Goal: Information Seeking & Learning: Learn about a topic

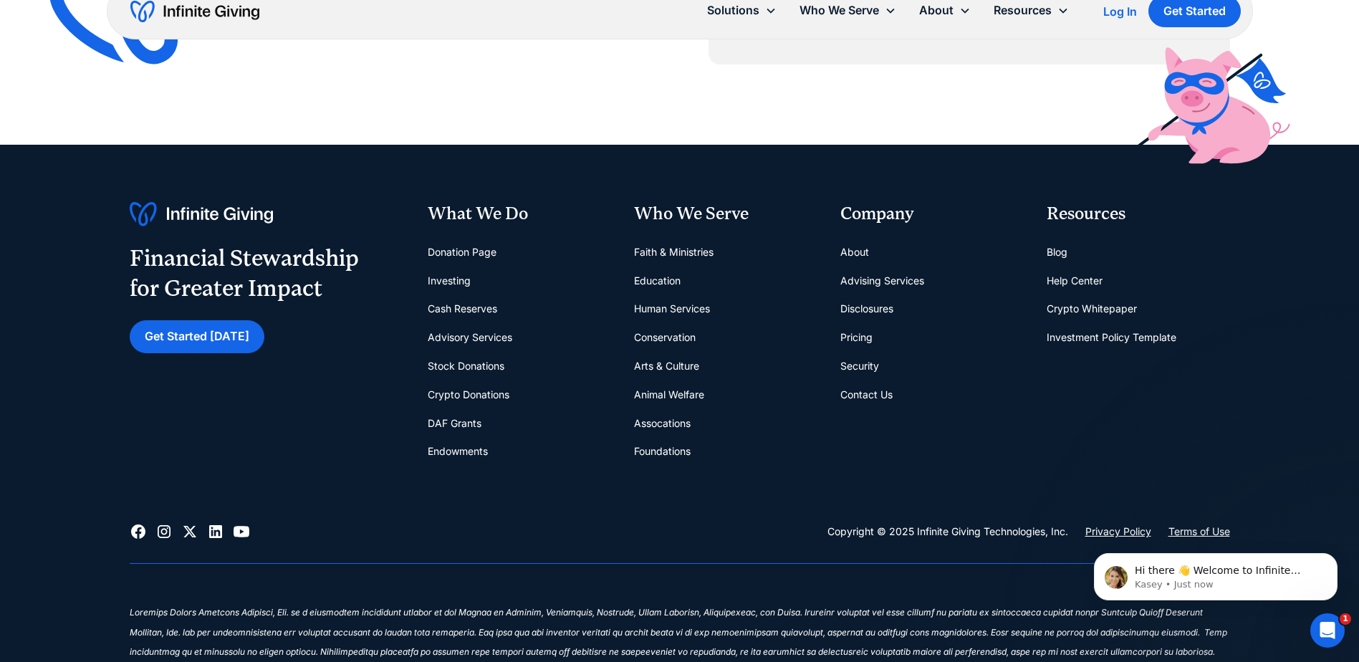
scroll to position [6183, 0]
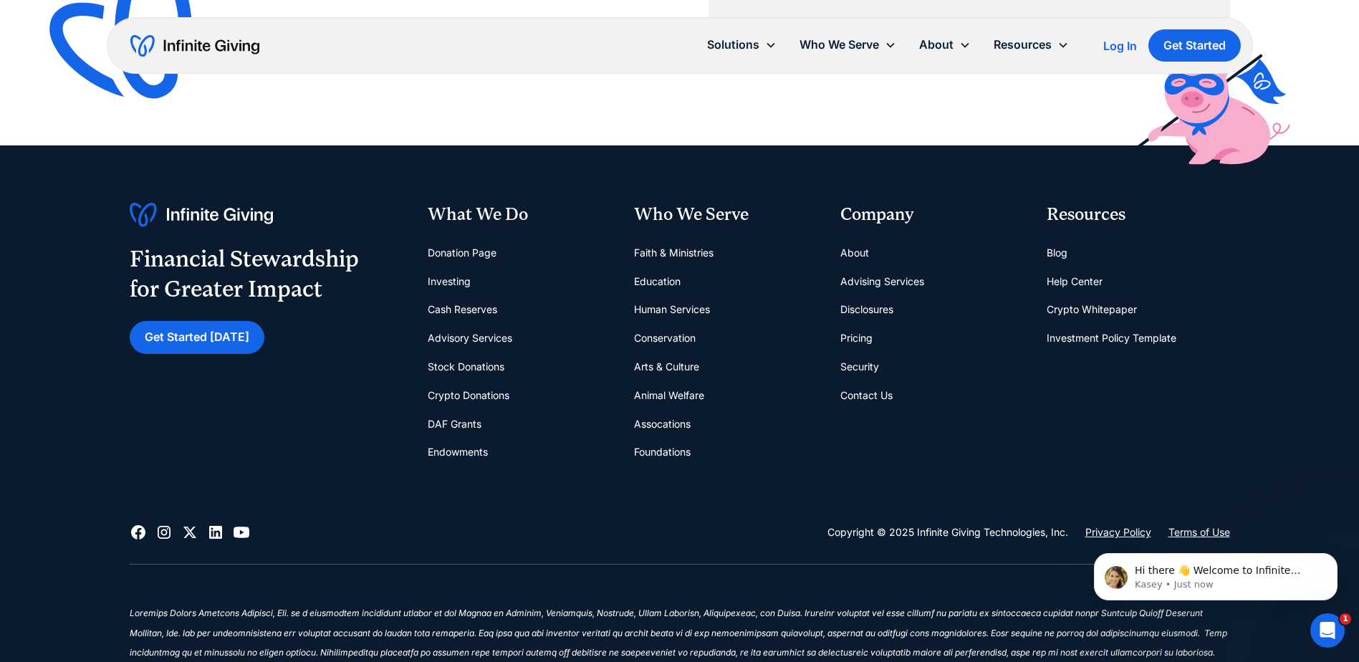
click at [867, 344] on link "Pricing" at bounding box center [856, 338] width 32 height 29
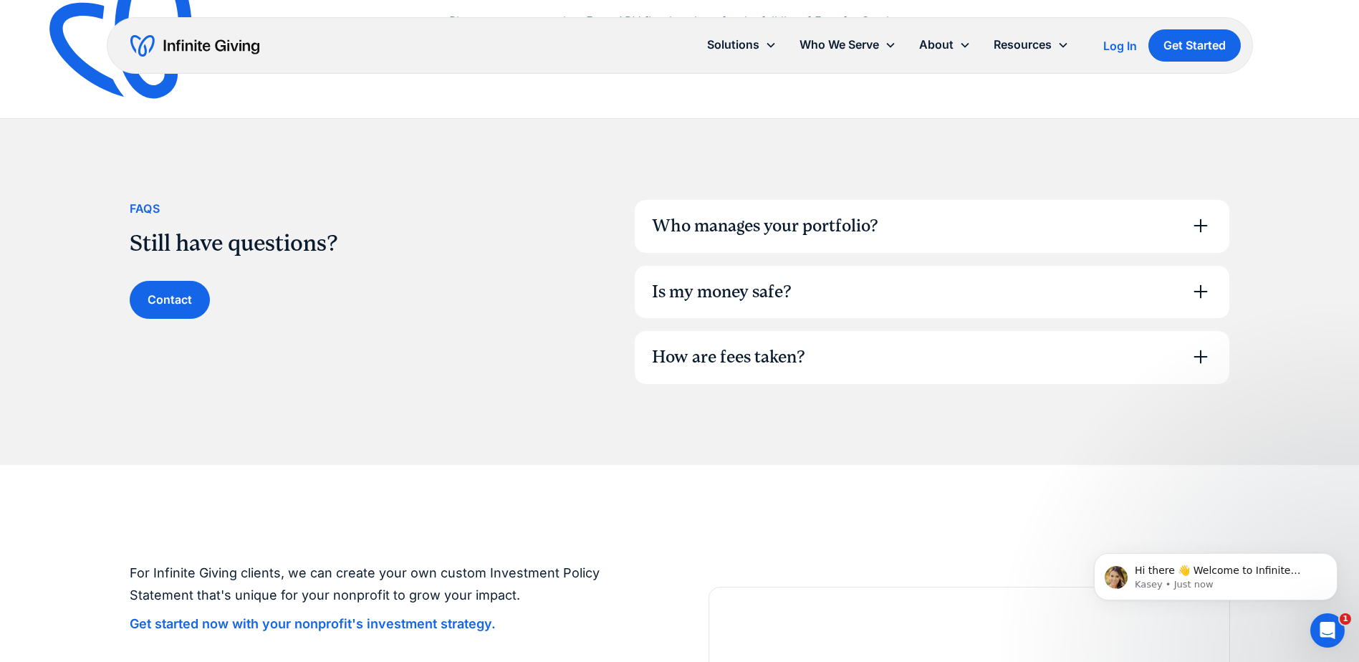
scroll to position [920, 0]
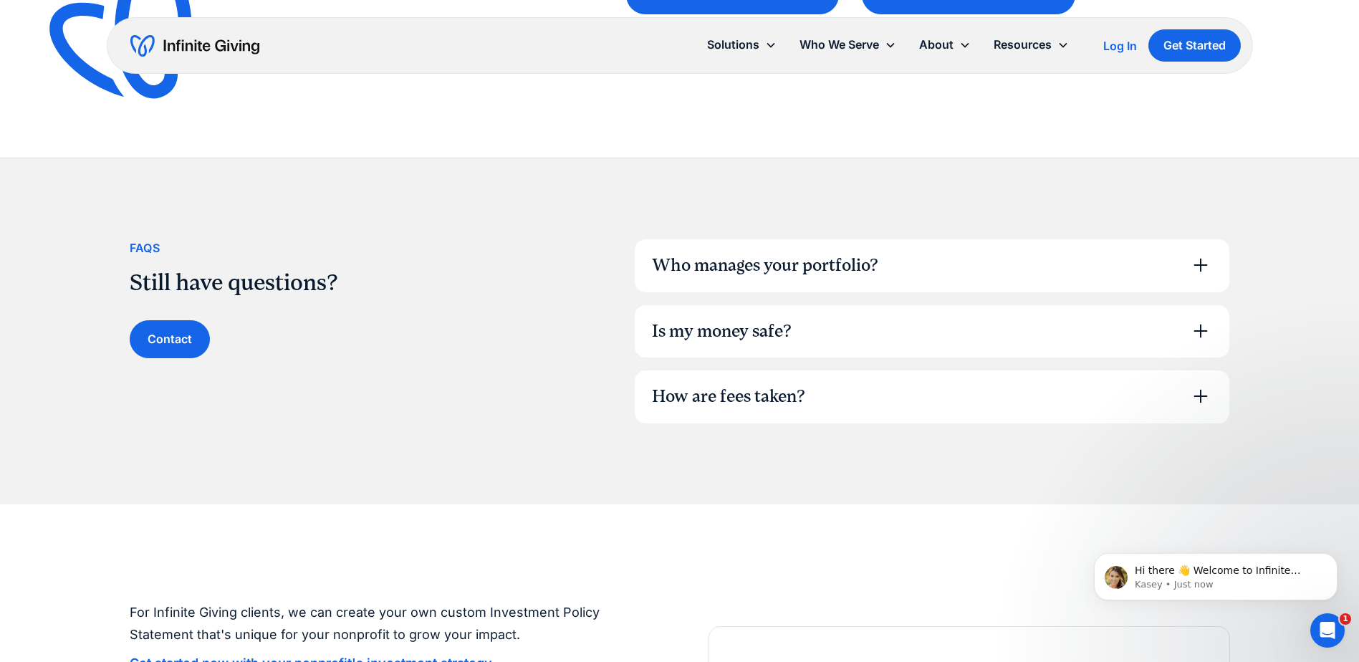
drag, startPoint x: 903, startPoint y: 241, endPoint x: 897, endPoint y: 259, distance: 19.5
click at [897, 259] on div "Who manages your portfolio?" at bounding box center [932, 265] width 594 height 53
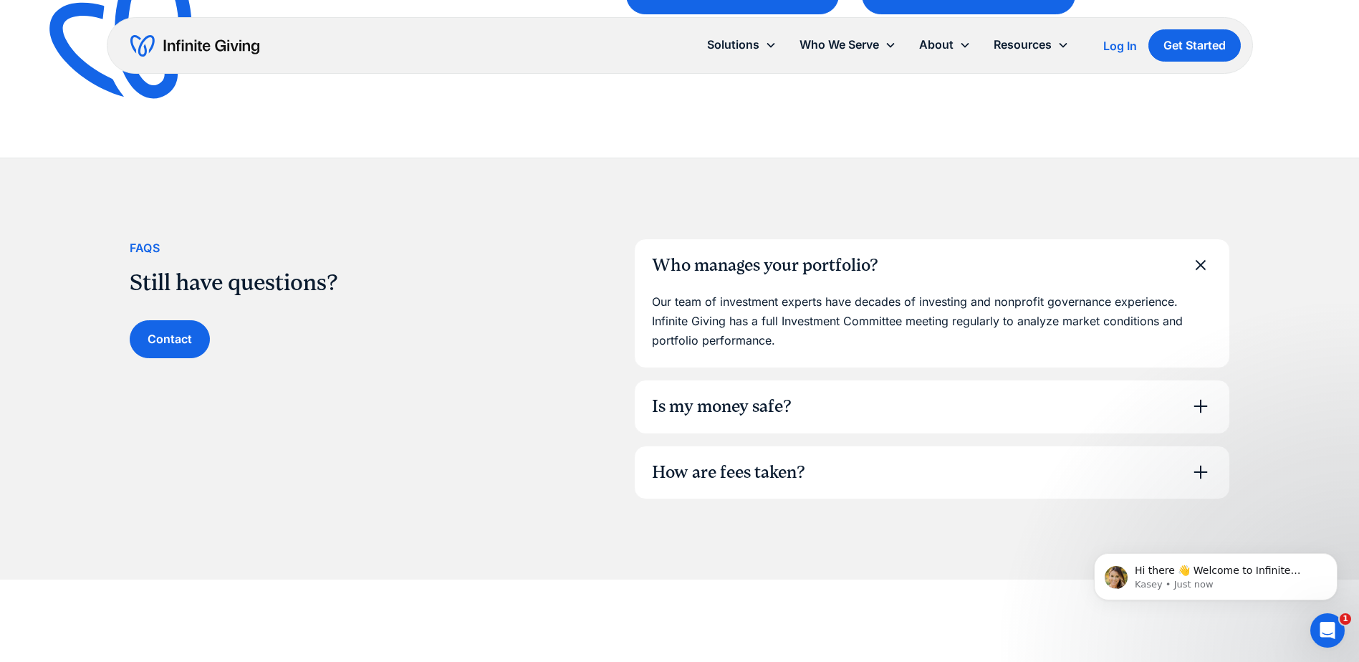
click at [897, 259] on div "Who manages your portfolio?" at bounding box center [932, 265] width 594 height 53
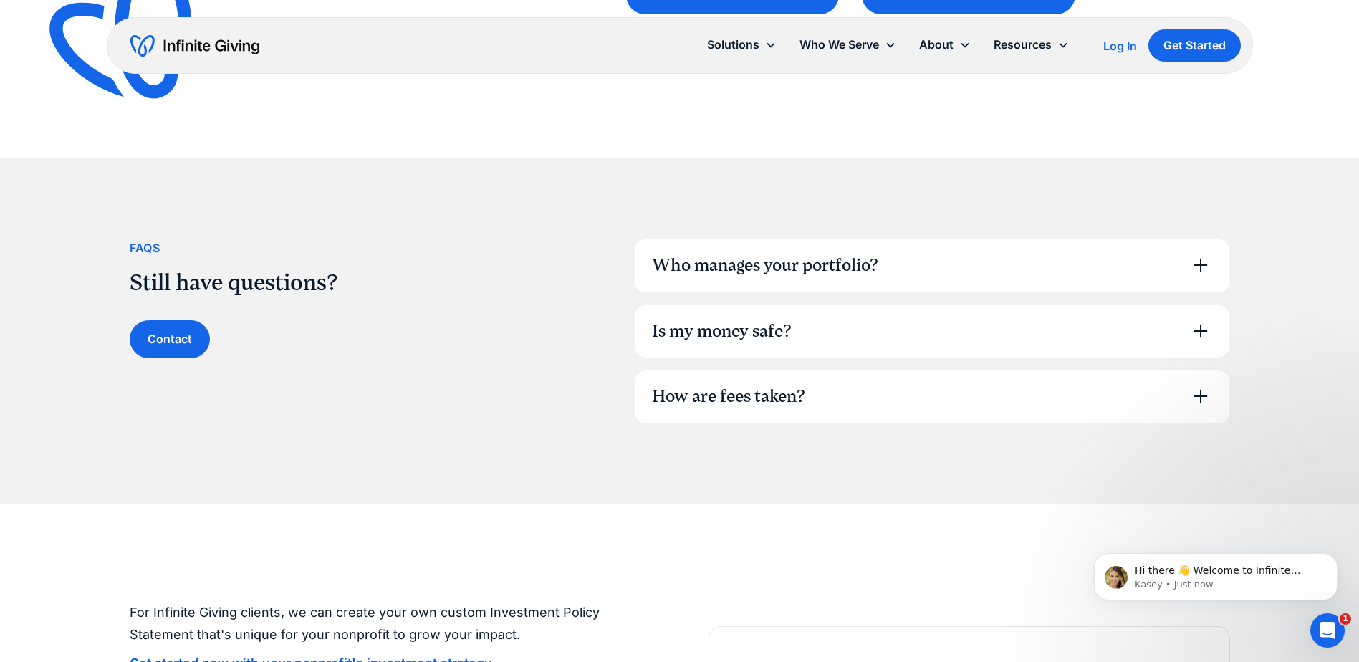
click at [897, 259] on div "Who manages your portfolio?" at bounding box center [932, 265] width 594 height 53
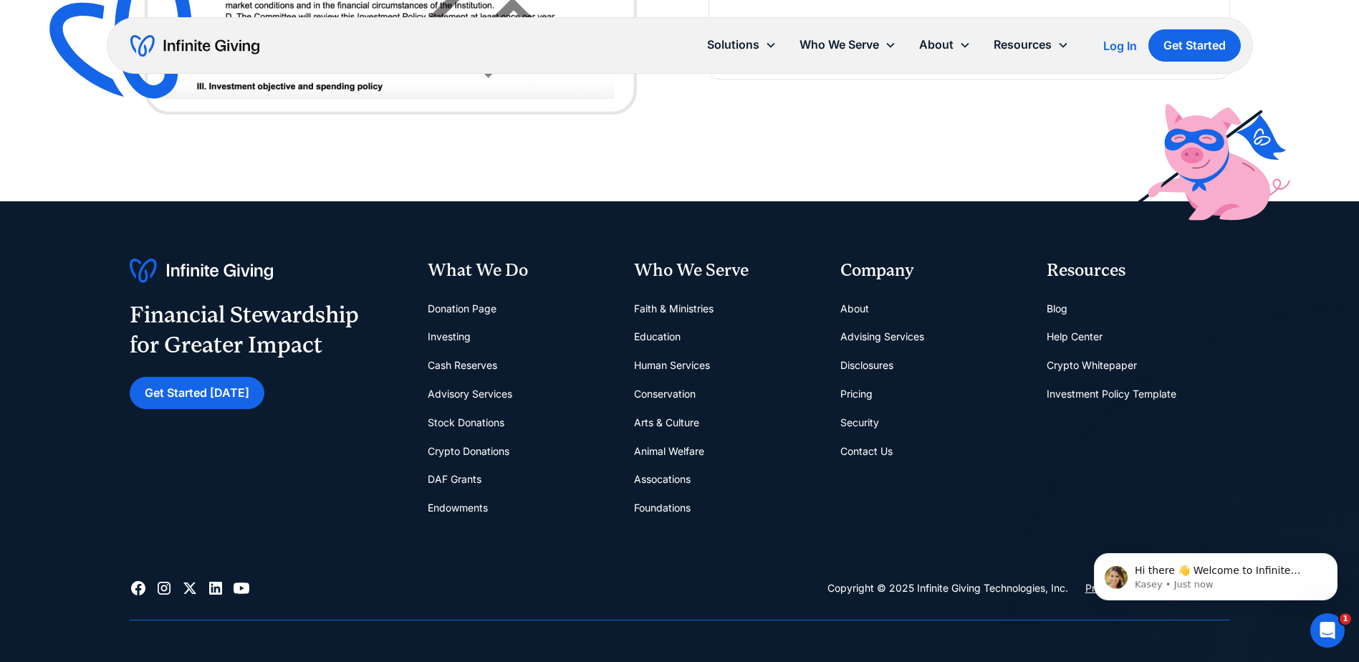
scroll to position [2126, 0]
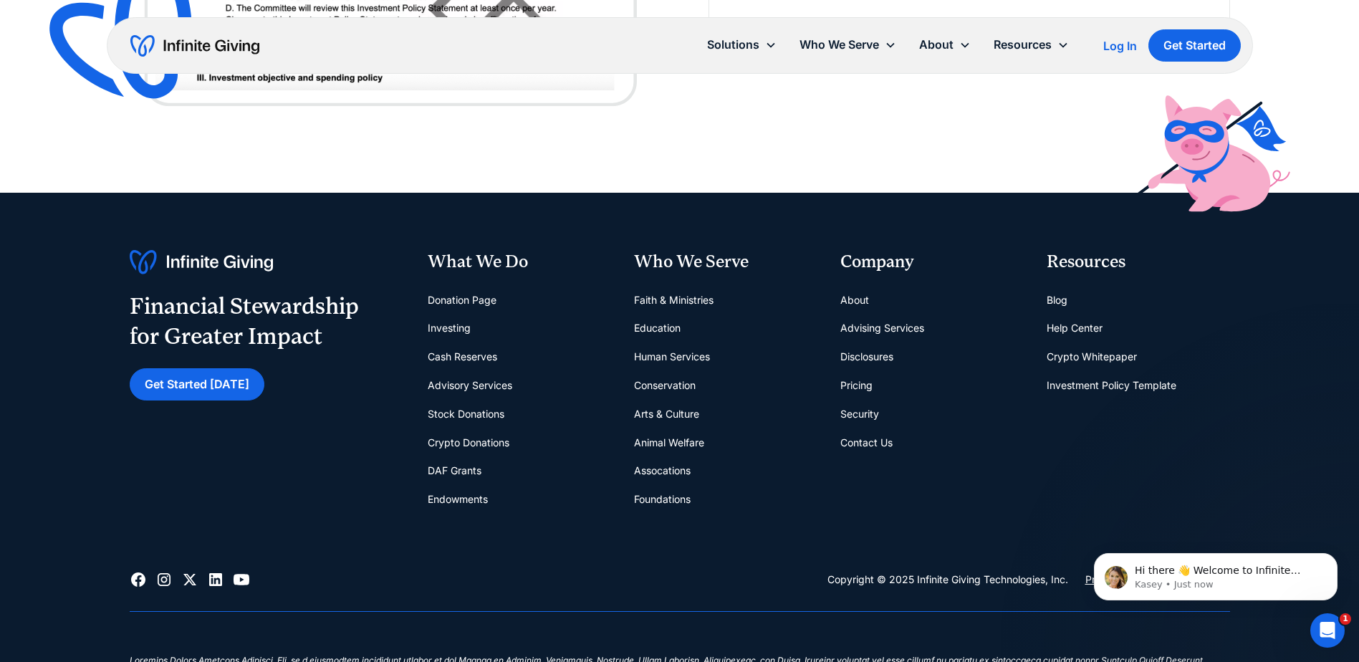
click at [461, 502] on link "Endowments" at bounding box center [458, 499] width 60 height 29
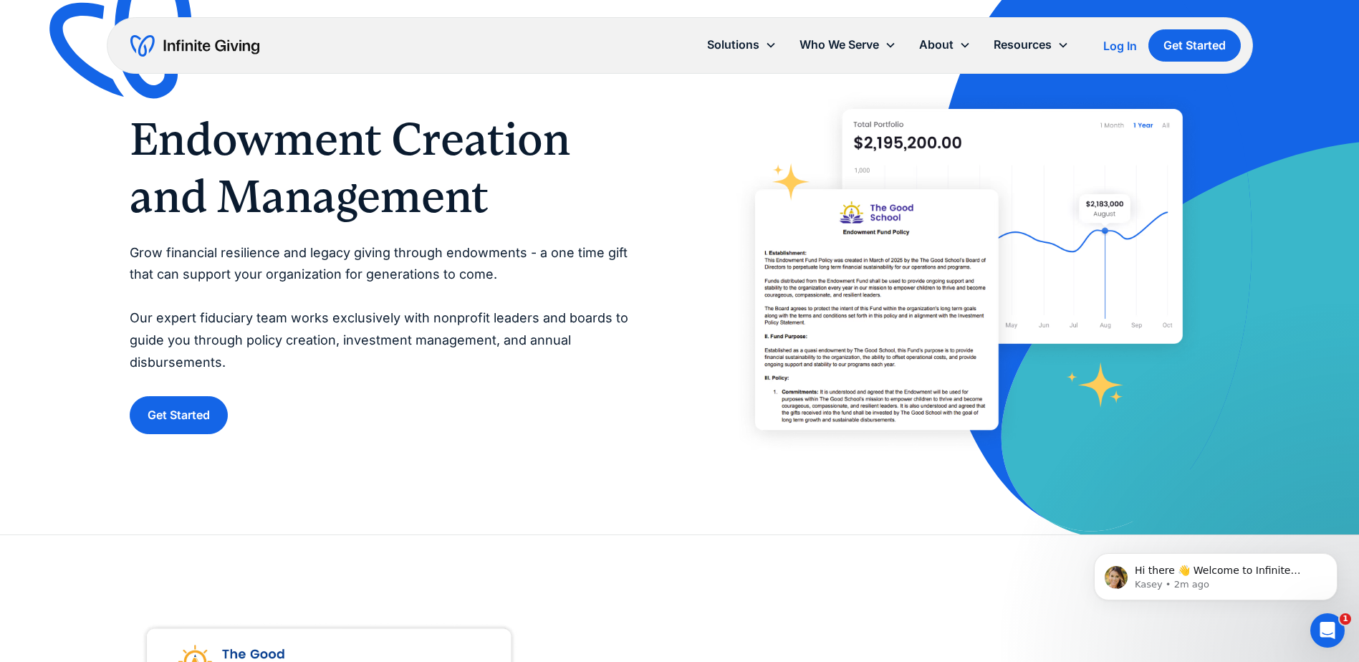
scroll to position [48, 0]
click at [161, 405] on link "Get Started" at bounding box center [179, 414] width 98 height 38
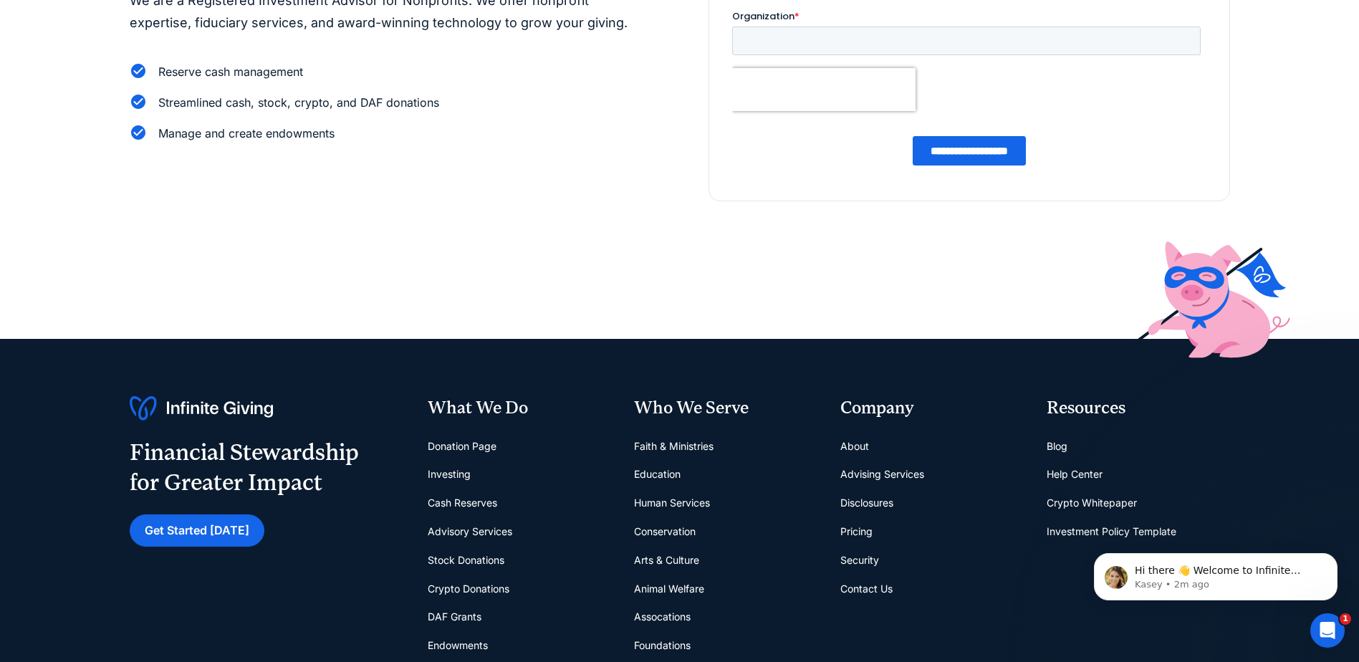
scroll to position [247, 0]
click at [459, 617] on link "DAF Grants" at bounding box center [455, 616] width 54 height 29
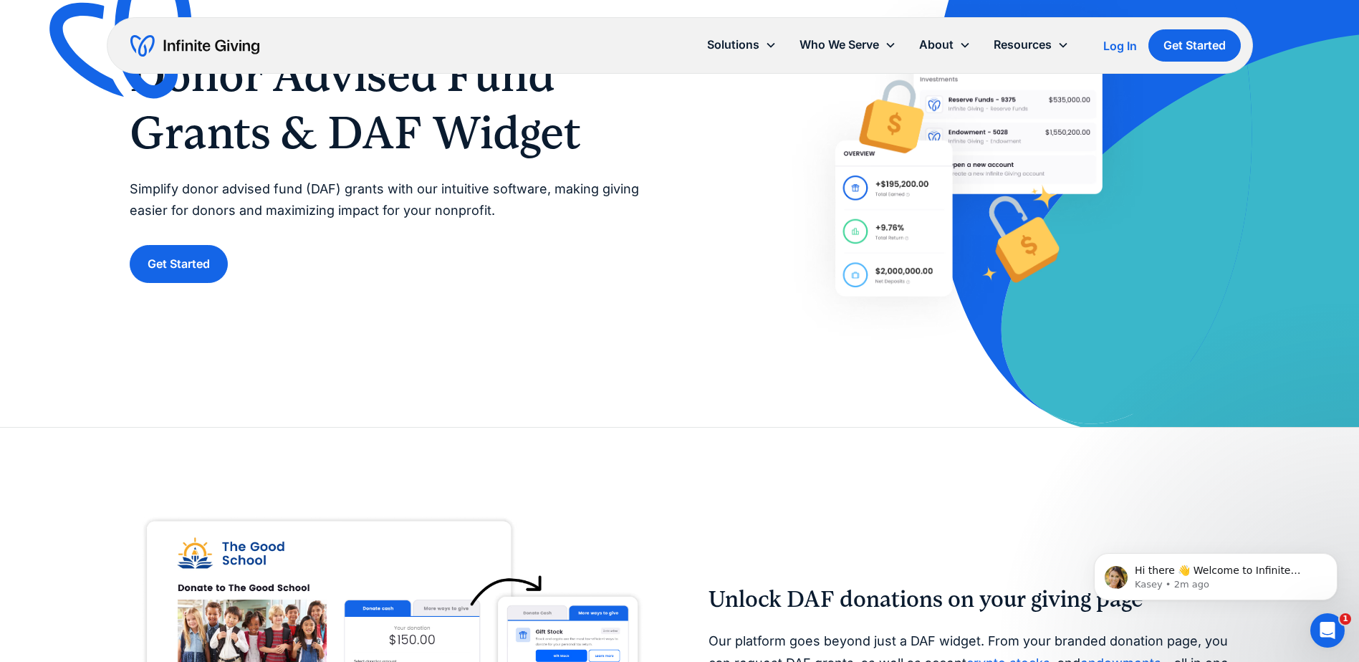
scroll to position [154, 0]
